Goal: Transaction & Acquisition: Subscribe to service/newsletter

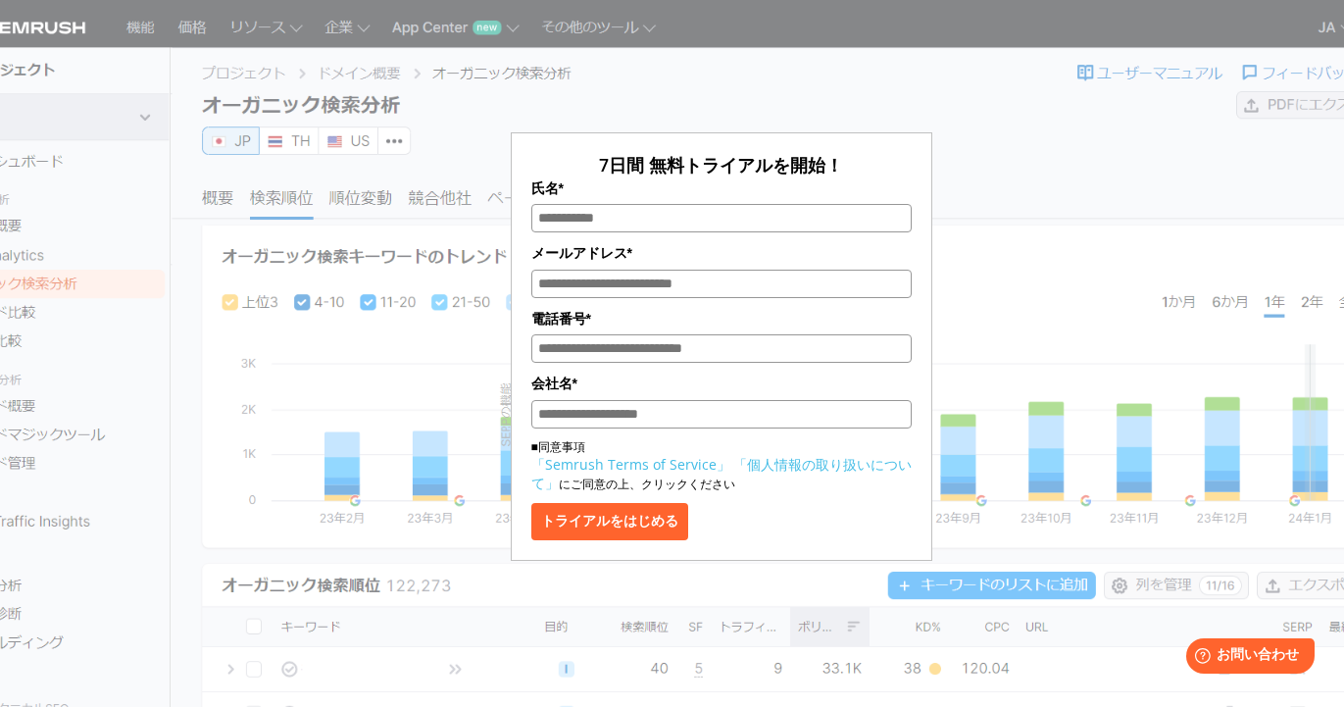
click at [953, 136] on div "7日間 無料トライアルを開始！ 氏名* メールアドレス* 電話番号* 会社名* ■同意事項 「Semrush Terms of Service」 「個人情報の…" at bounding box center [721, 292] width 980 height 536
click at [772, 227] on input "氏名*" at bounding box center [721, 218] width 380 height 28
click at [1049, 242] on div "7日間 無料トライアルを開始！ 氏名* メールアドレス* 電話番号* 会社名* ■同意事項 「Semrush Terms of Service」 「個人情報の…" at bounding box center [721, 292] width 980 height 536
